Goal: Information Seeking & Learning: Learn about a topic

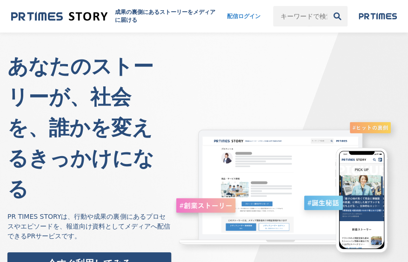
click at [71, 13] on img at bounding box center [59, 16] width 96 height 13
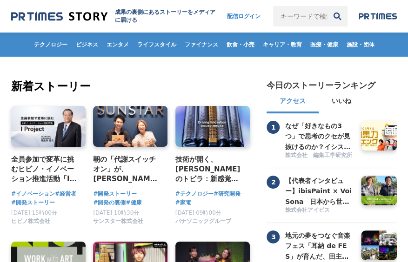
click at [281, 18] on input "キーワードで検索" at bounding box center [300, 16] width 54 height 20
type input "BEYOND"
click at [327, 6] on button "検索" at bounding box center [337, 16] width 20 height 20
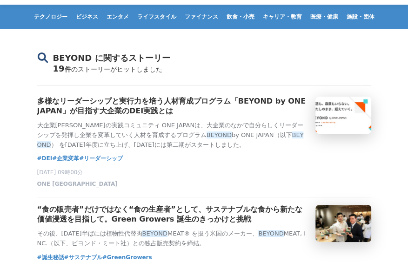
scroll to position [47, 0]
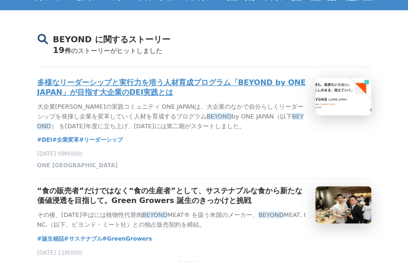
click at [139, 96] on h3 "多様なリーダーシップと実行力を培う人材育成プログラム「BEYOND by ONE JAPAN」が目指す大企業のDEI実践とは" at bounding box center [172, 88] width 271 height 20
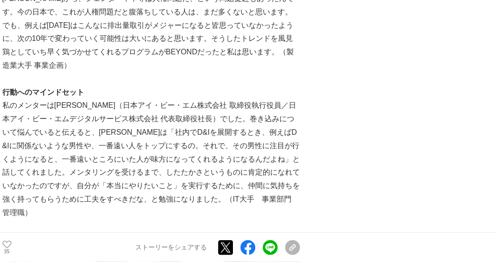
scroll to position [2690, 0]
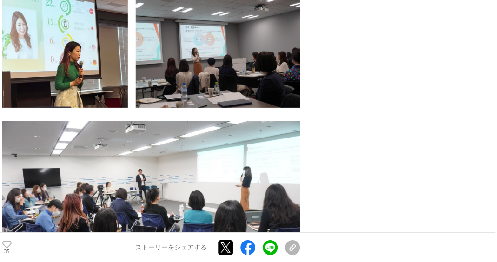
drag, startPoint x: 28, startPoint y: 0, endPoint x: 107, endPoint y: 27, distance: 83.4
drag, startPoint x: 456, startPoint y: 82, endPoint x: 419, endPoint y: 102, distance: 42.4
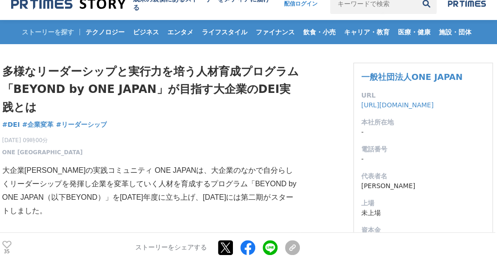
scroll to position [0, 0]
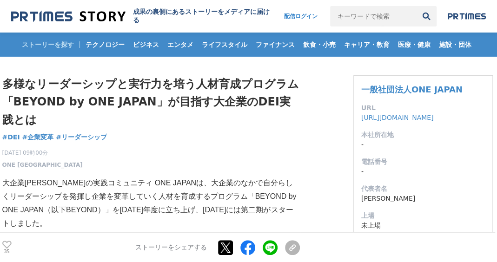
drag, startPoint x: 119, startPoint y: 169, endPoint x: 116, endPoint y: 161, distance: 7.8
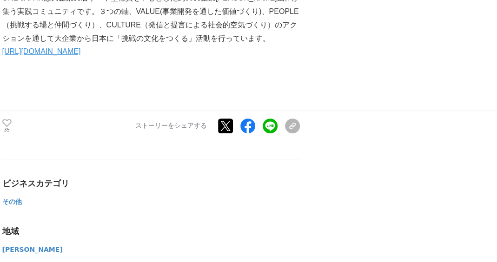
scroll to position [3162, 0]
